Goal: Find specific page/section: Find specific page/section

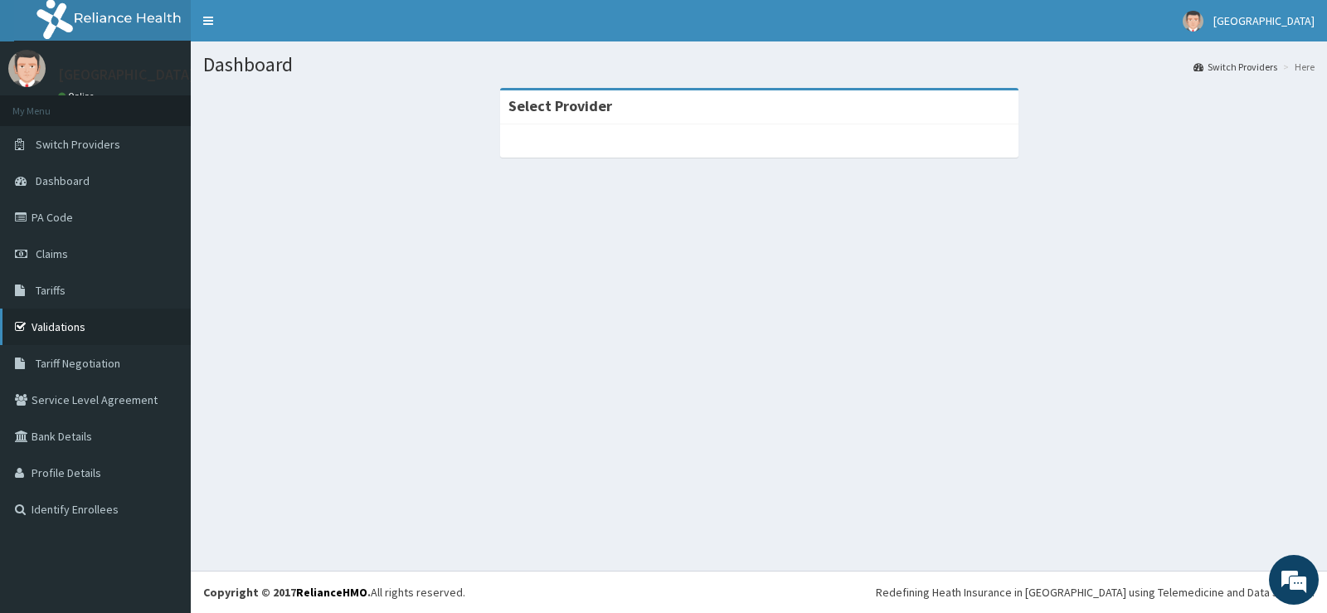
click at [96, 327] on link "Validations" at bounding box center [95, 326] width 191 height 36
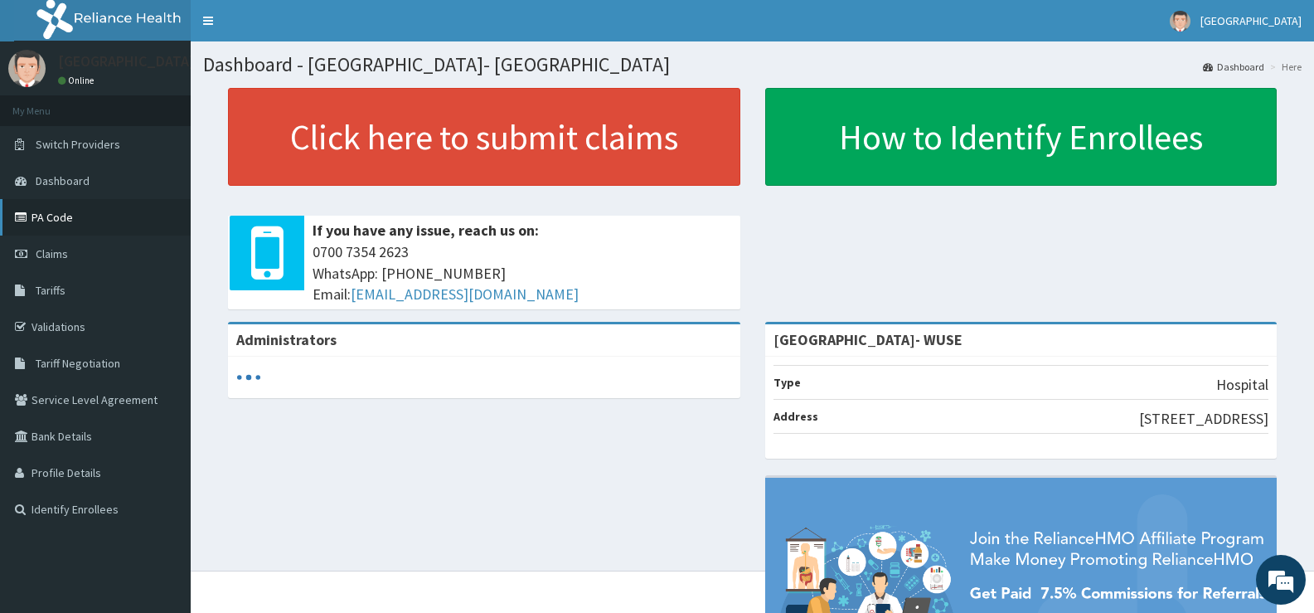
click at [52, 217] on link "PA Code" at bounding box center [95, 217] width 191 height 36
